Goal: Find specific page/section: Find specific page/section

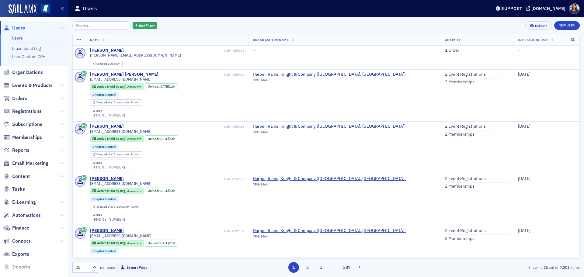
click at [9, 28] on icon at bounding box center [6, 27] width 7 height 5
click at [19, 26] on span "Users" at bounding box center [18, 28] width 13 height 7
click at [18, 29] on span "Users" at bounding box center [18, 28] width 13 height 7
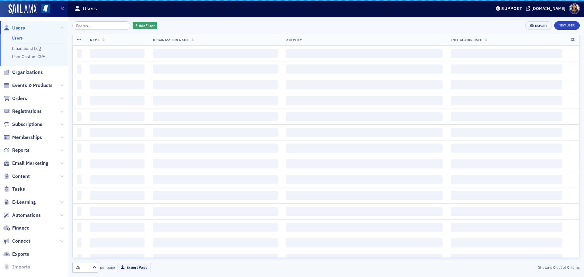
click at [205, 16] on header "Users Support ms-cpa.org" at bounding box center [326, 8] width 516 height 17
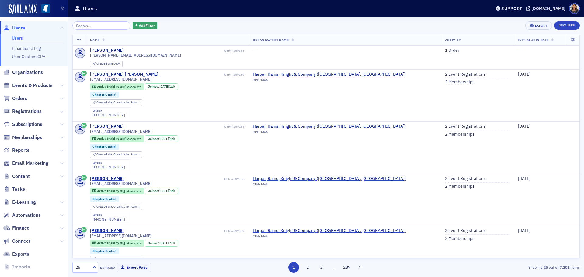
click at [17, 30] on span "Users" at bounding box center [18, 28] width 13 height 7
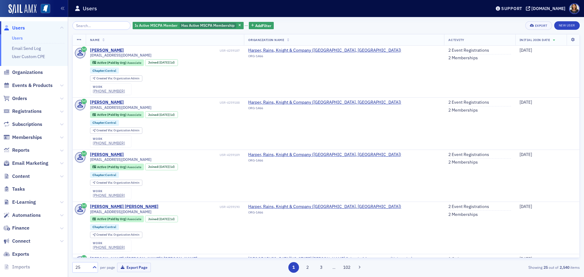
click at [21, 30] on span "Users" at bounding box center [18, 28] width 13 height 7
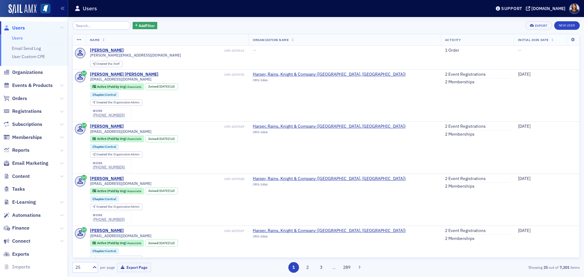
click at [16, 27] on span "Users" at bounding box center [18, 28] width 13 height 7
click at [19, 30] on span "Users" at bounding box center [18, 28] width 13 height 7
